Goal: Communication & Community: Answer question/provide support

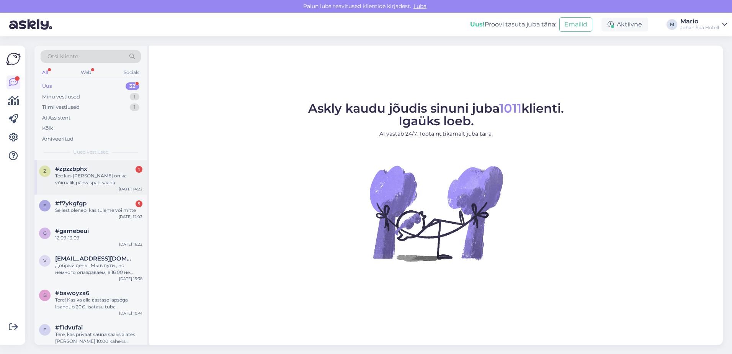
click at [73, 178] on div "Tee kas [PERSON_NAME] on ka võimalik päevaspad saada" at bounding box center [98, 179] width 87 height 14
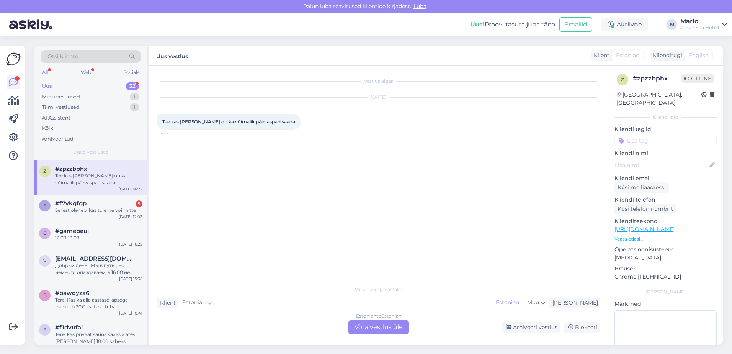
click at [363, 321] on div "Estonian to Estonian Võta vestlus üle" at bounding box center [378, 327] width 60 height 14
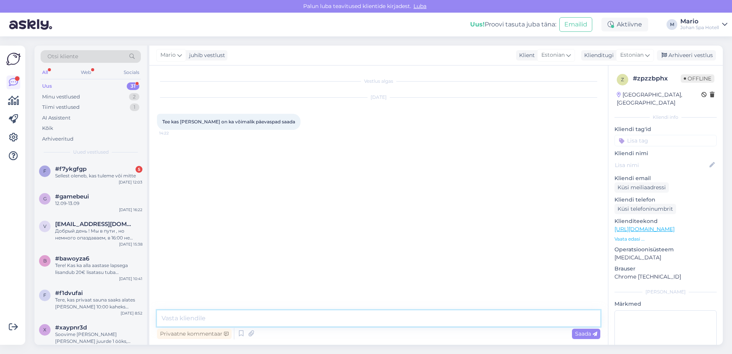
click at [184, 318] on textarea at bounding box center [378, 318] width 443 height 16
paste textarea "Palun märka: Paketti saab kasutada argipäeviti (E-N) Broneeri pakkumine [EMAIL_…"
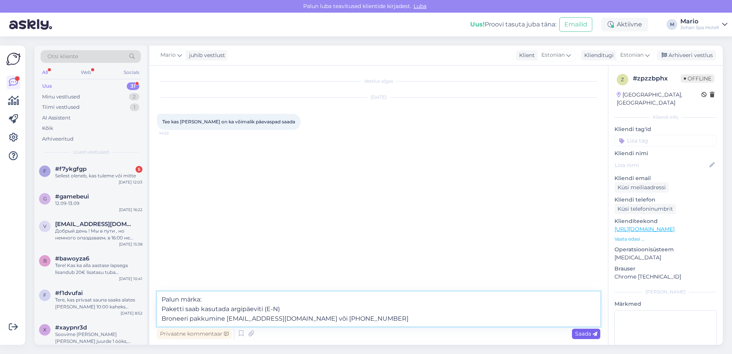
type textarea "Palun märka: Paketti saab kasutada argipäeviti (E-N) Broneeri pakkumine [EMAIL_…"
click at [574, 333] on div "Saada" at bounding box center [586, 333] width 28 height 10
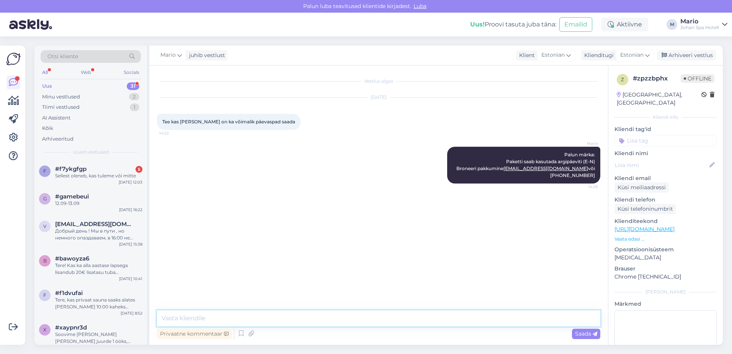
click at [234, 322] on textarea at bounding box center [378, 318] width 443 height 16
type textarea "[PERSON_NAME] on võimalik vee- ja saunakeskust kasutada hinnaga 17 eurot täiska…"
click at [583, 330] on span "Saada" at bounding box center [586, 333] width 22 height 7
